Goal: Find specific page/section: Find specific page/section

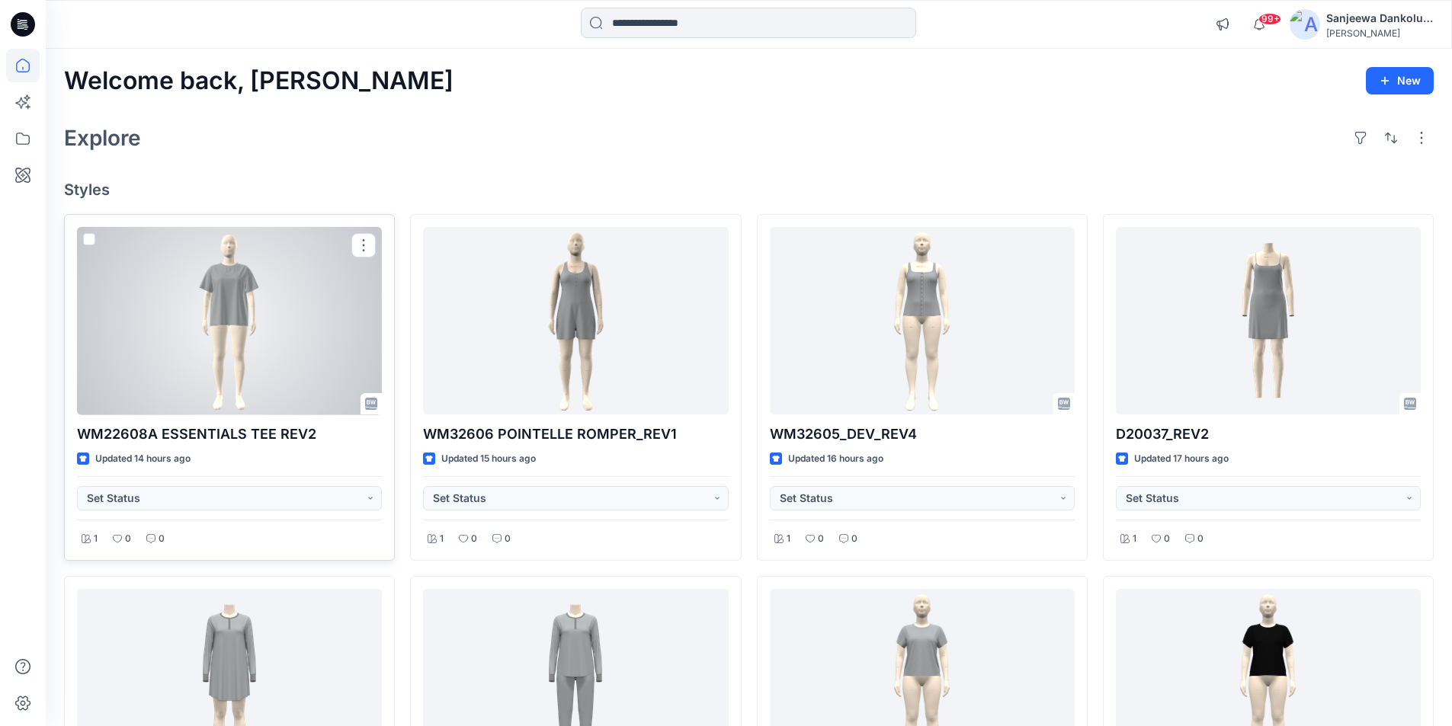
click at [261, 351] on div at bounding box center [229, 321] width 305 height 188
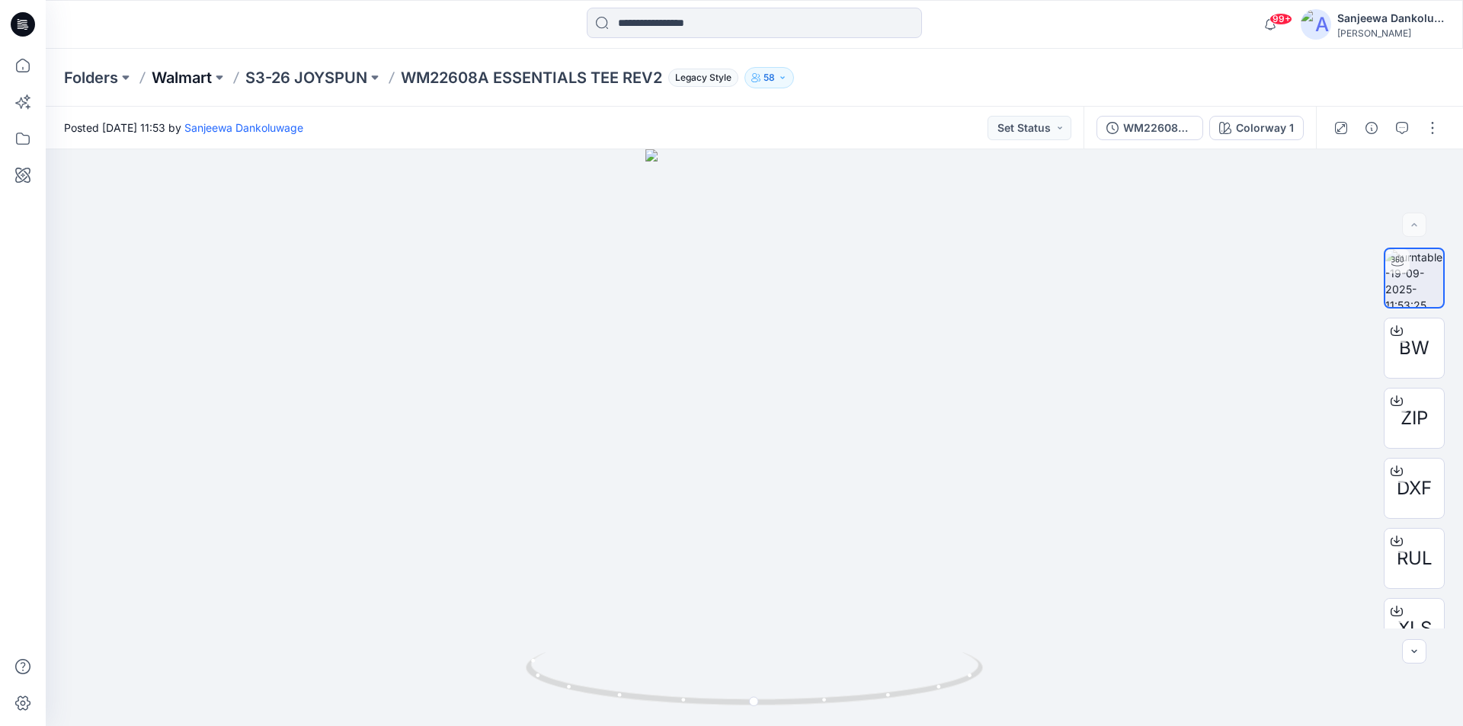
click at [198, 75] on p "Walmart" at bounding box center [182, 77] width 60 height 21
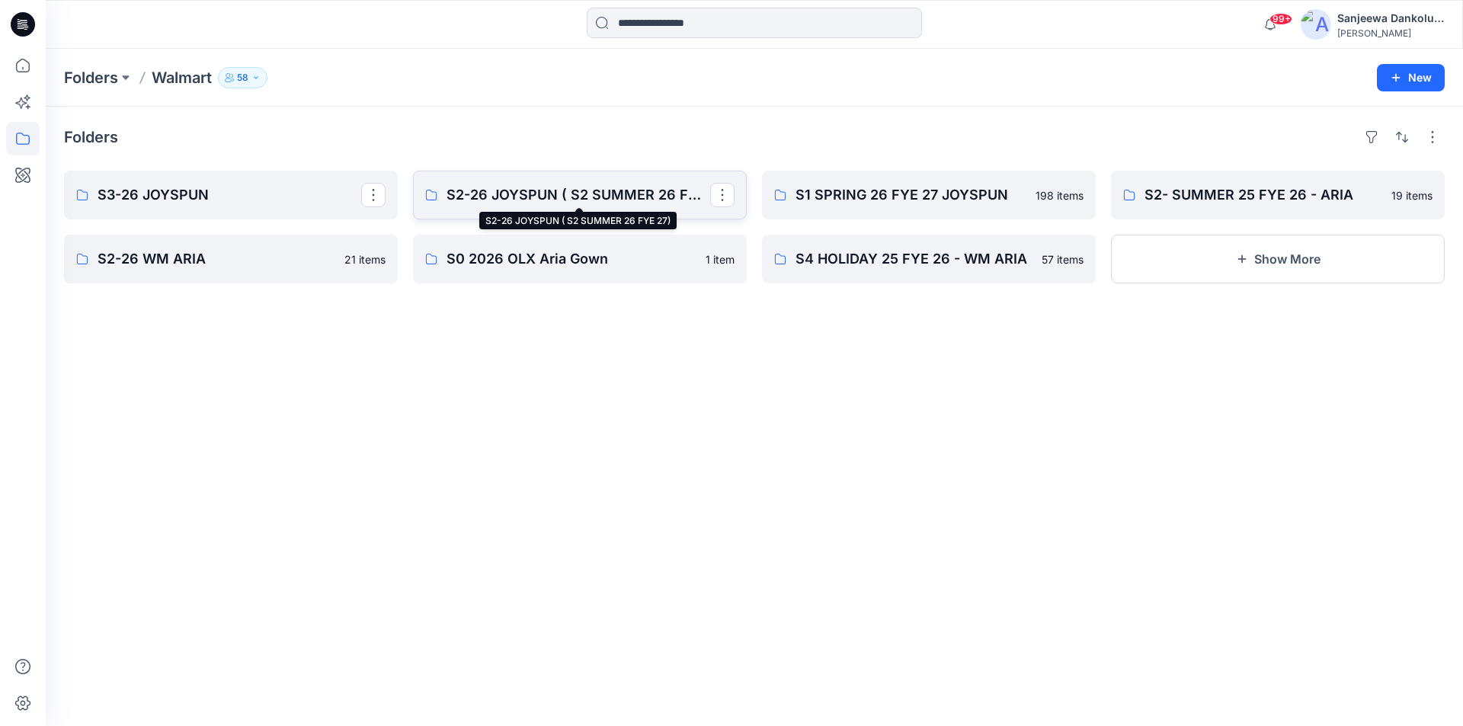
click at [517, 195] on p "S2-26 JOYSPUN ( S2 SUMMER 26 FYE 27)" at bounding box center [579, 194] width 264 height 21
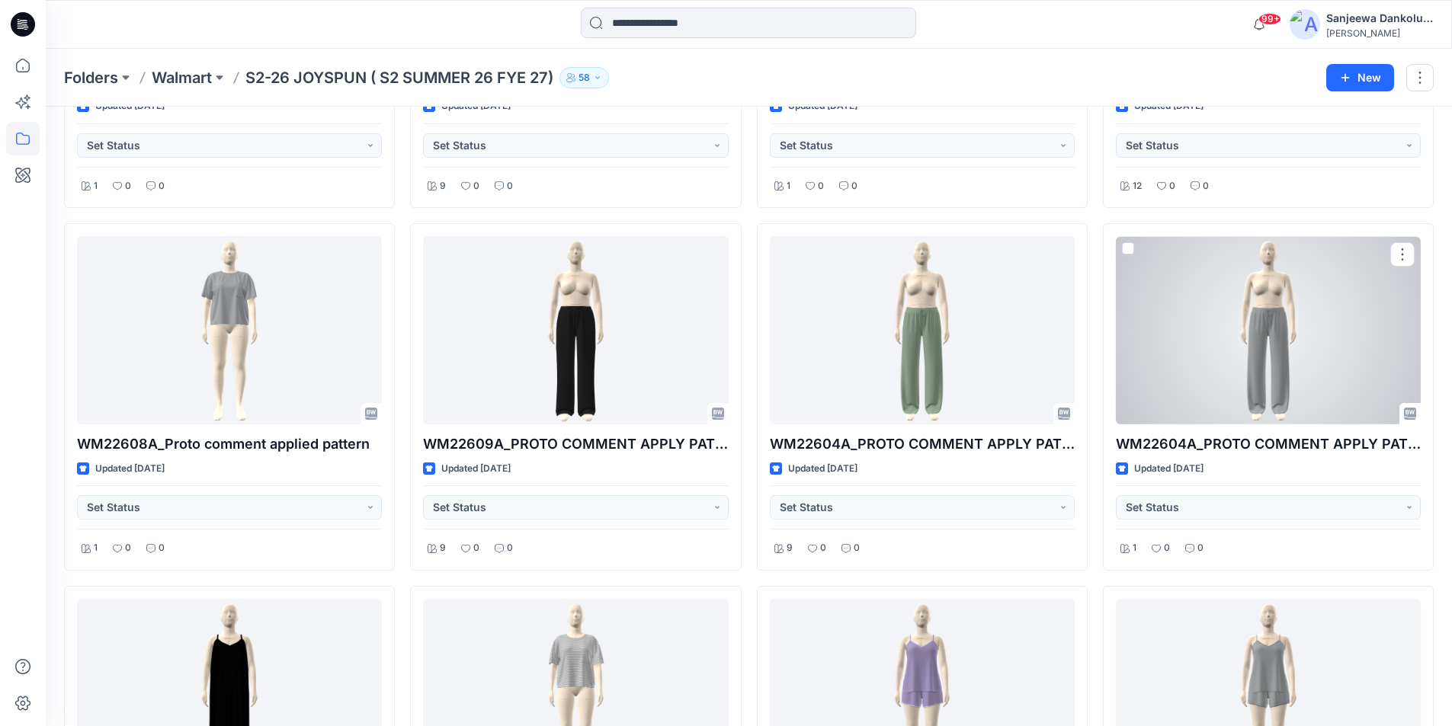
scroll to position [9902, 0]
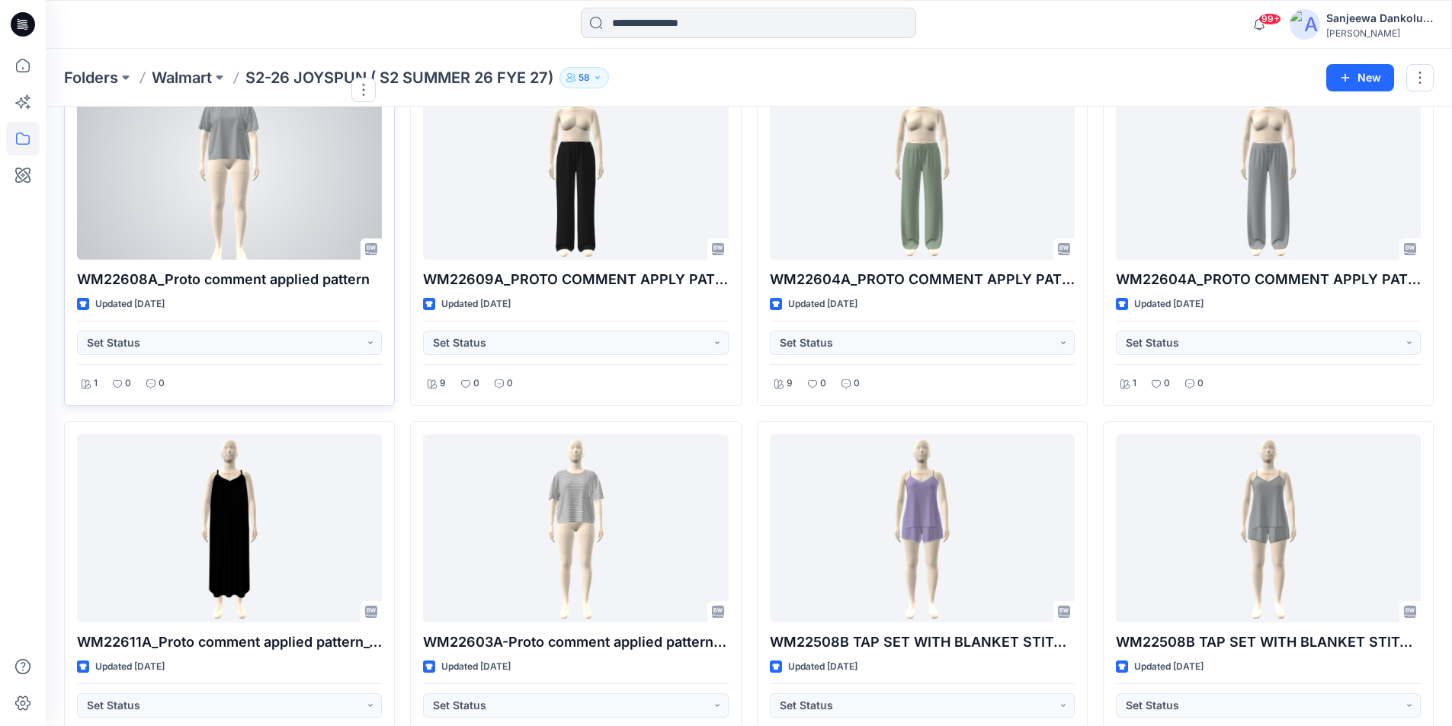
click at [260, 214] on div at bounding box center [229, 166] width 305 height 188
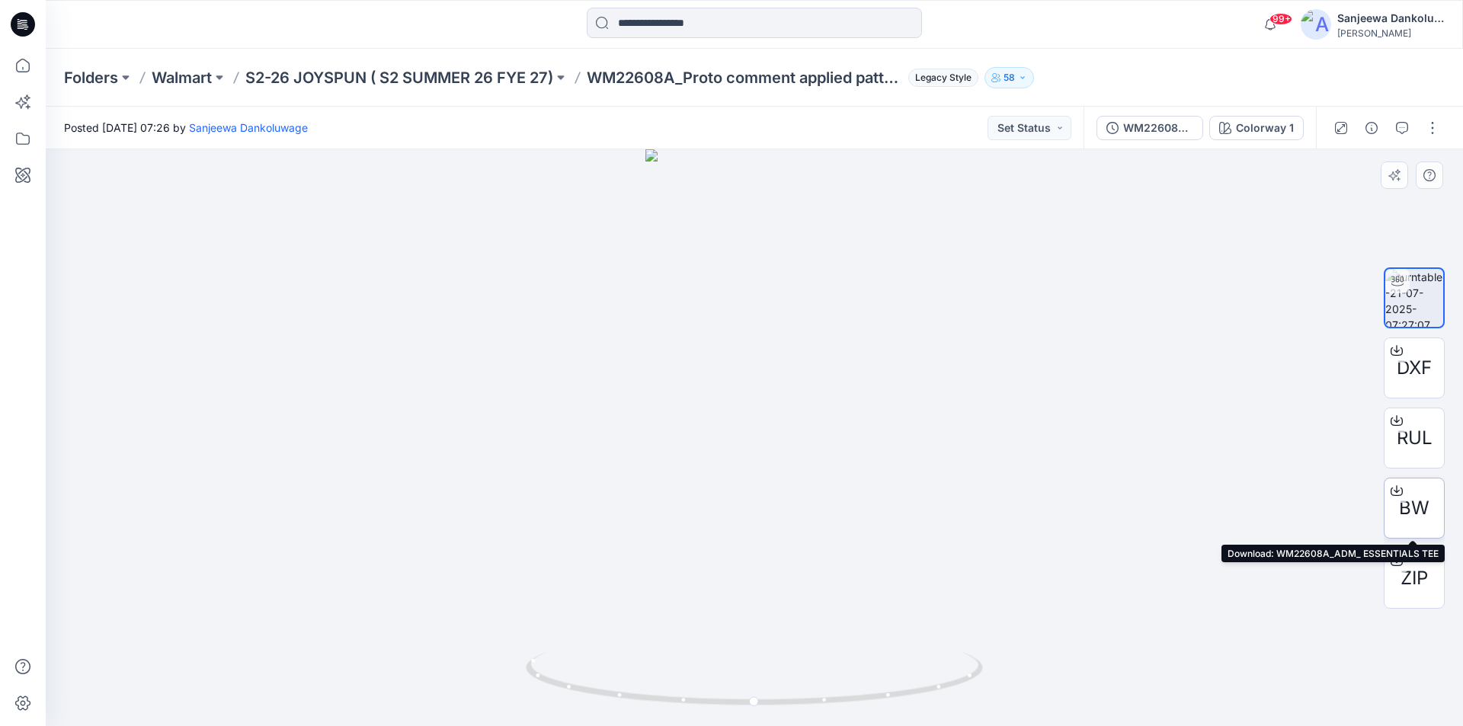
click at [1421, 499] on span "BW" at bounding box center [1414, 508] width 30 height 27
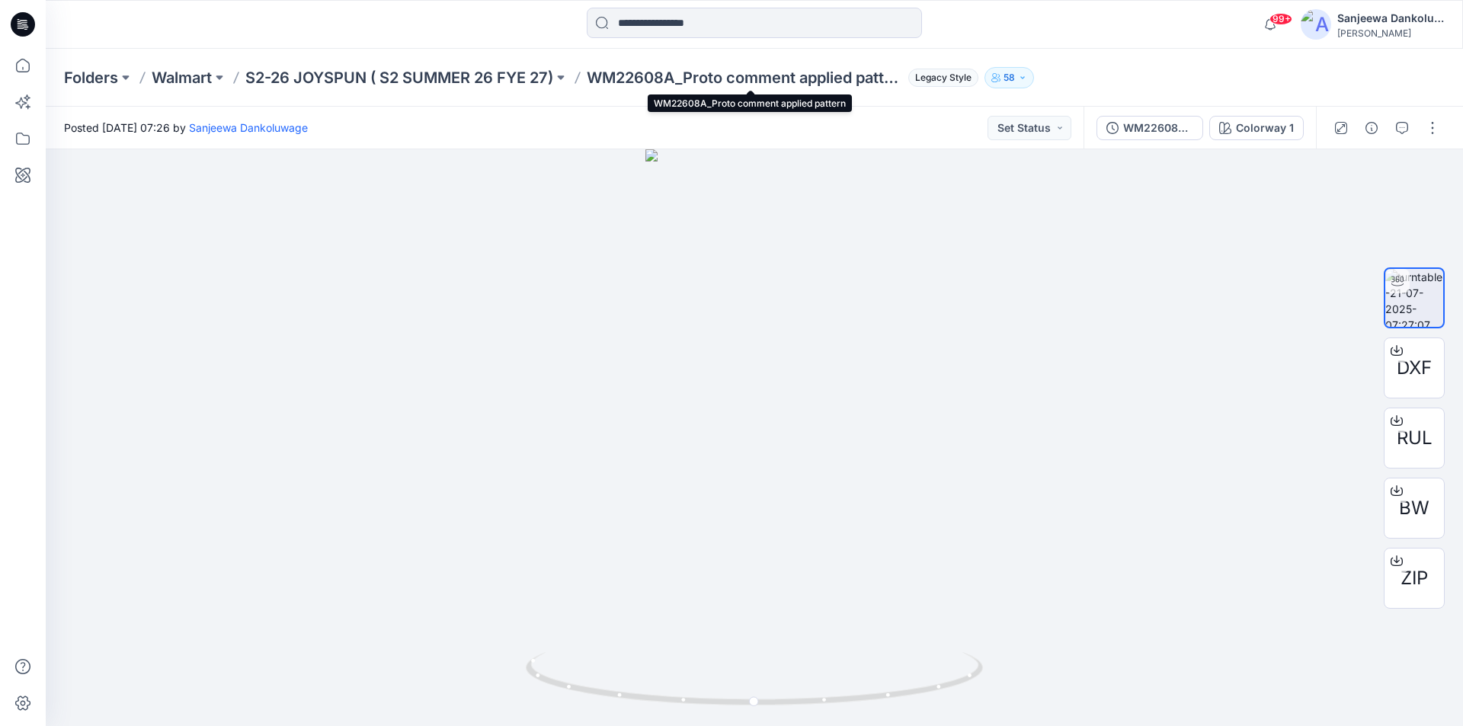
click at [679, 75] on p "WM22608A_Proto comment applied pattern" at bounding box center [745, 77] width 316 height 21
drag, startPoint x: 681, startPoint y: 77, endPoint x: 599, endPoint y: 80, distance: 82.4
click at [599, 80] on p "WM22608A_Proto comment applied pattern" at bounding box center [745, 77] width 316 height 21
copy p "WM22608A"
click at [640, 24] on input at bounding box center [754, 23] width 335 height 30
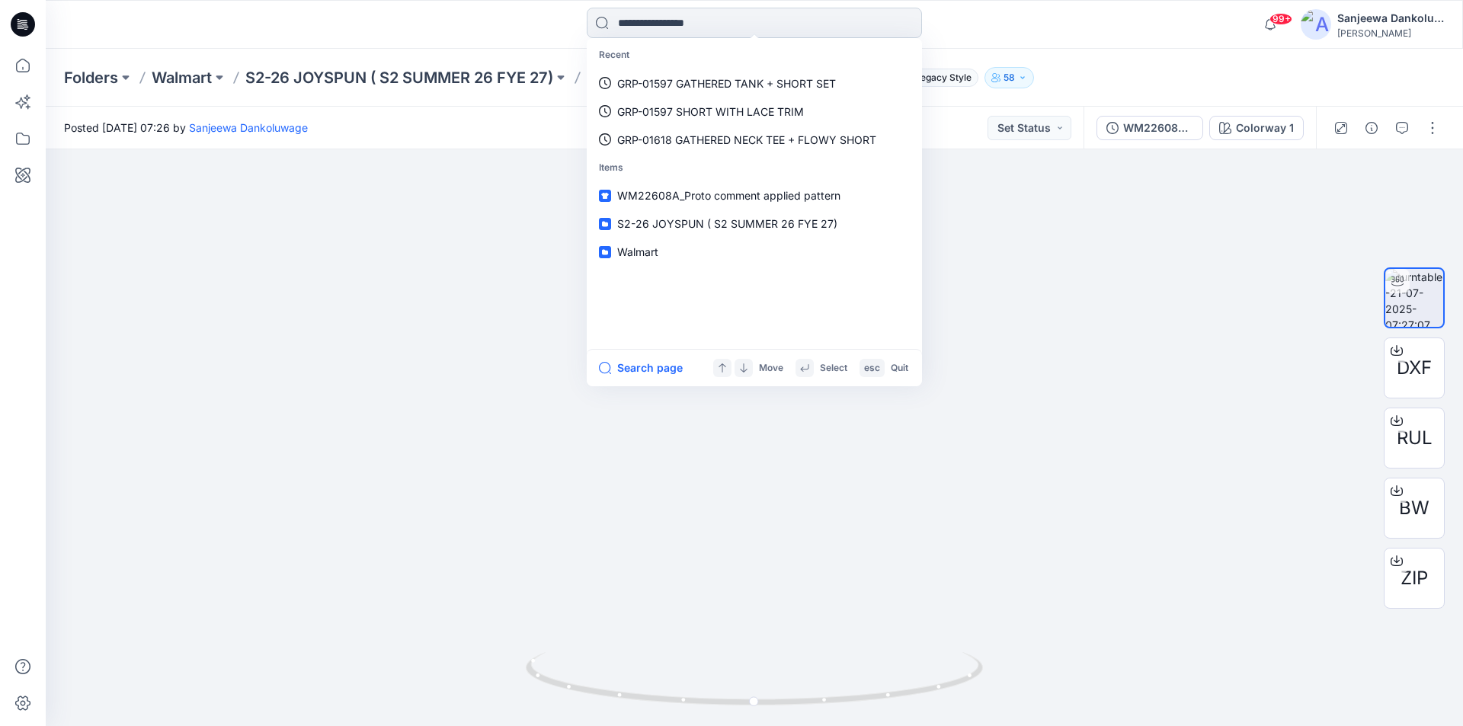
paste input "********"
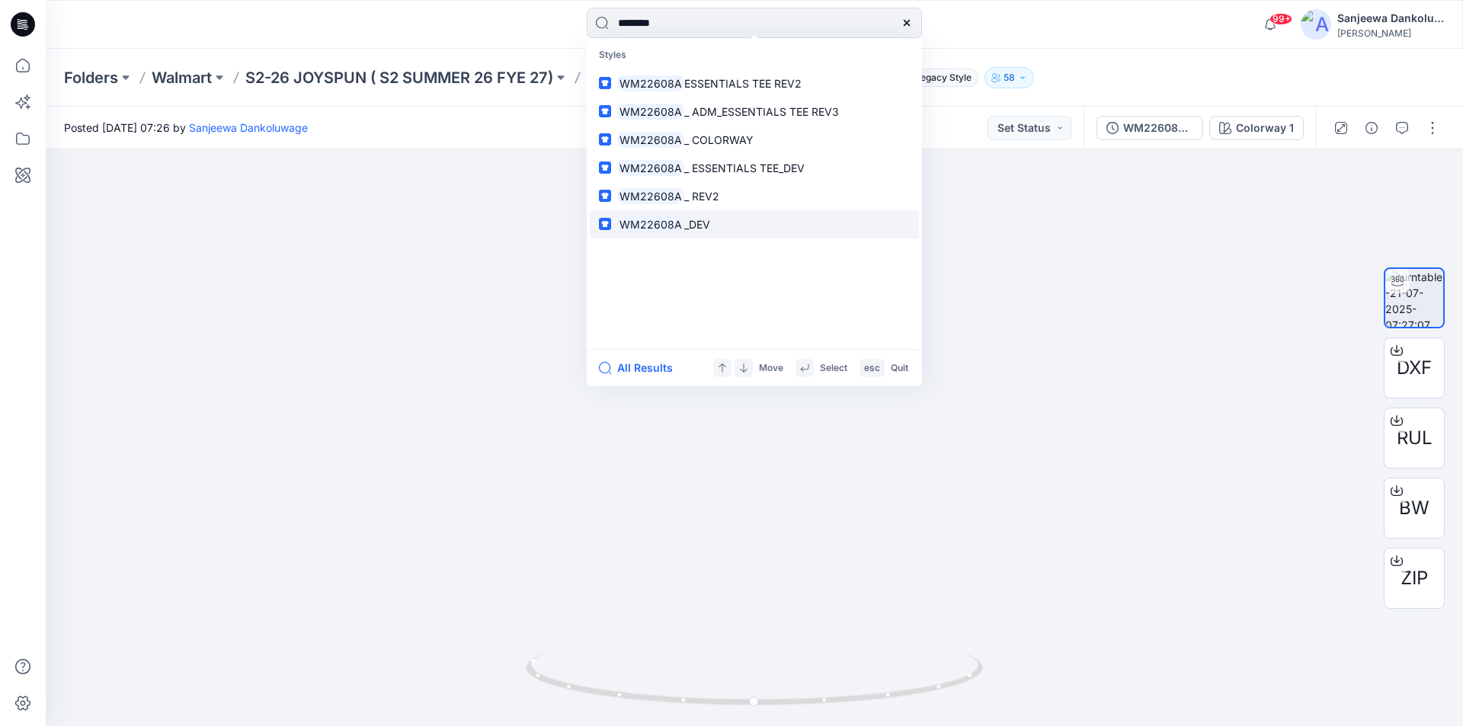
type input "********"
click at [691, 226] on span "_DEV" at bounding box center [697, 224] width 26 height 13
